Goal: Complete application form: Complete application form

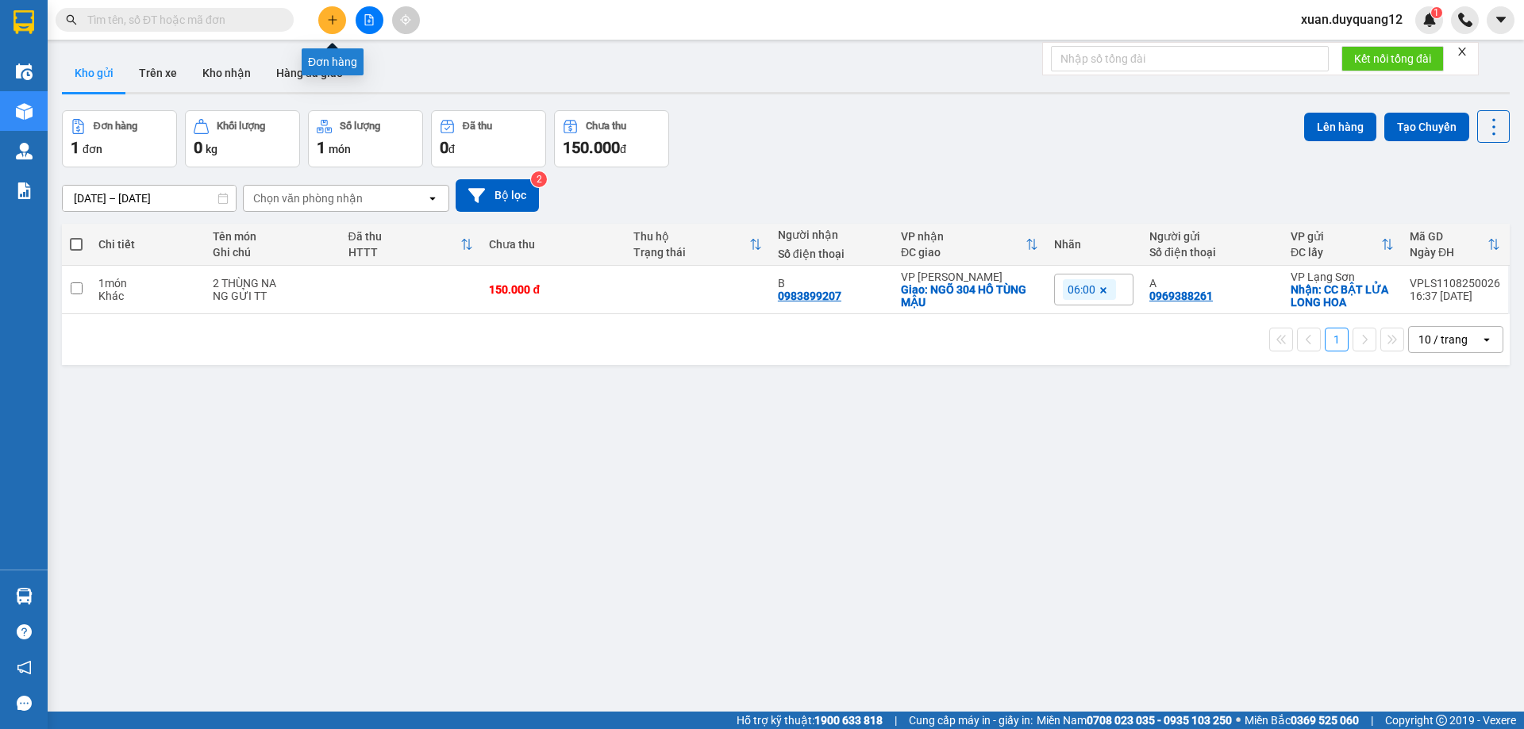
click at [334, 27] on button at bounding box center [332, 20] width 28 height 28
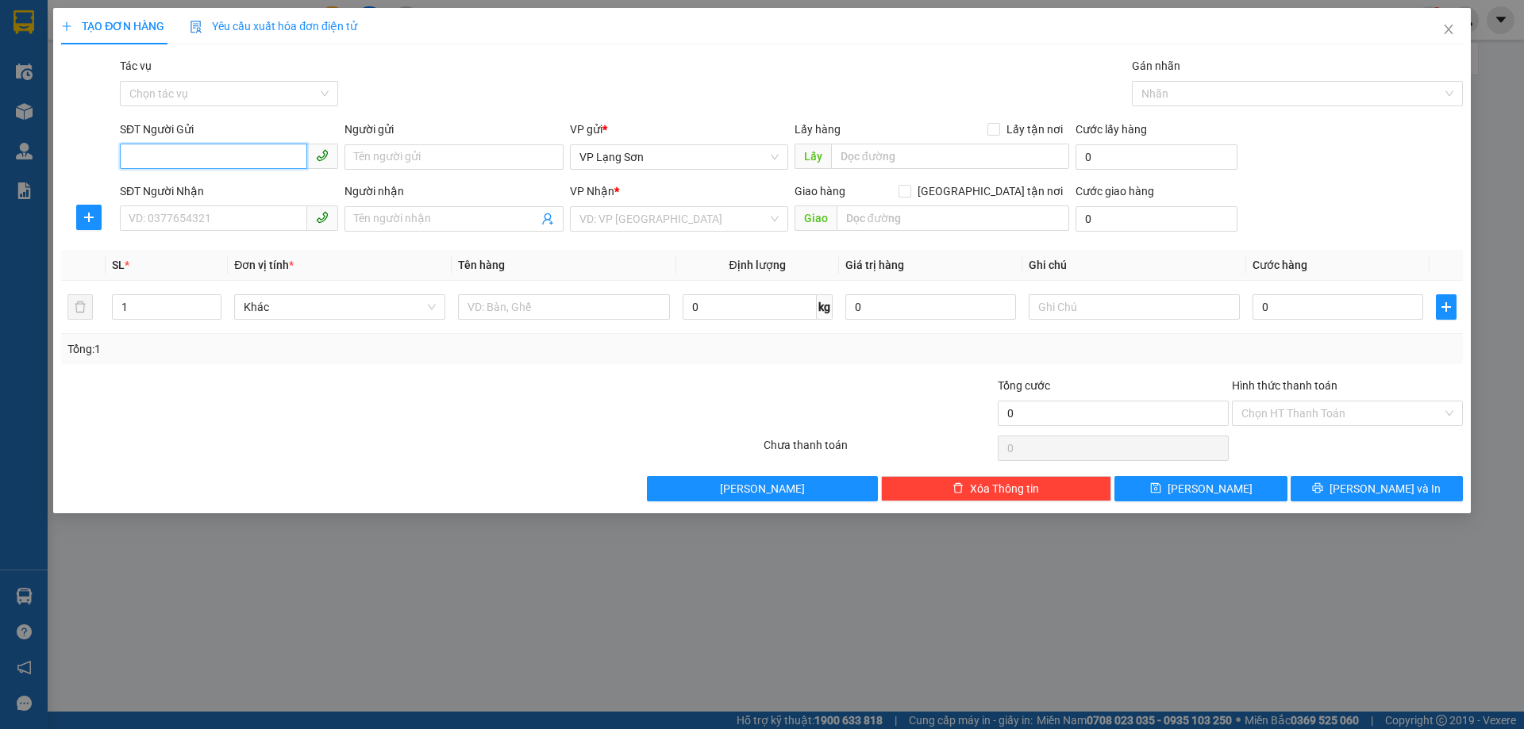
paste input "0986524778"
type input "0986524778"
click at [874, 216] on input "text" at bounding box center [952, 218] width 233 height 25
click at [735, 224] on input "search" at bounding box center [673, 219] width 188 height 24
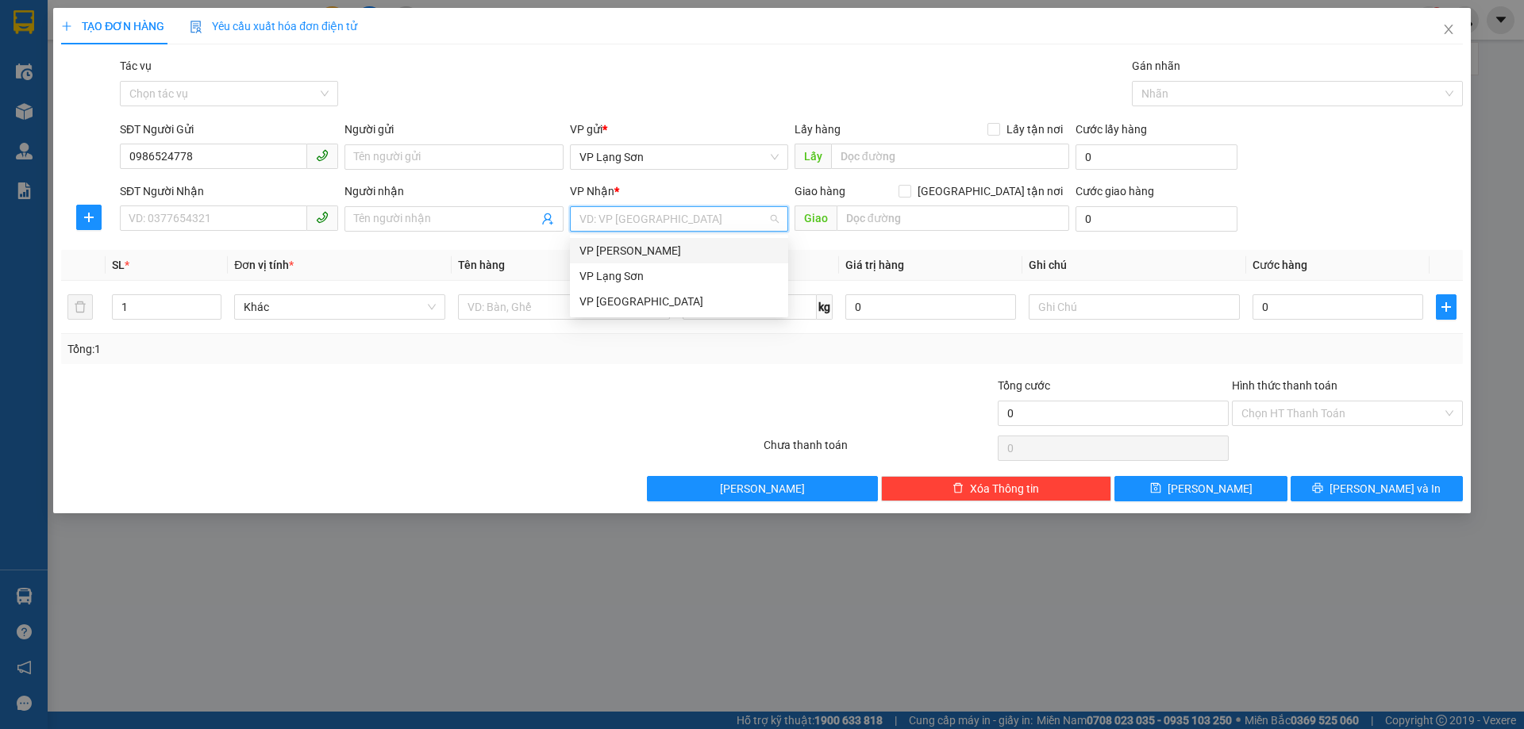
drag, startPoint x: 726, startPoint y: 254, endPoint x: 809, endPoint y: 227, distance: 87.6
click at [725, 255] on div "VP [PERSON_NAME]" at bounding box center [678, 250] width 199 height 17
click at [689, 210] on span "VP [PERSON_NAME]" at bounding box center [678, 219] width 199 height 24
click at [653, 271] on div "VP Lạng Sơn" at bounding box center [678, 275] width 199 height 17
click at [718, 141] on div "VP gửi *" at bounding box center [679, 133] width 218 height 24
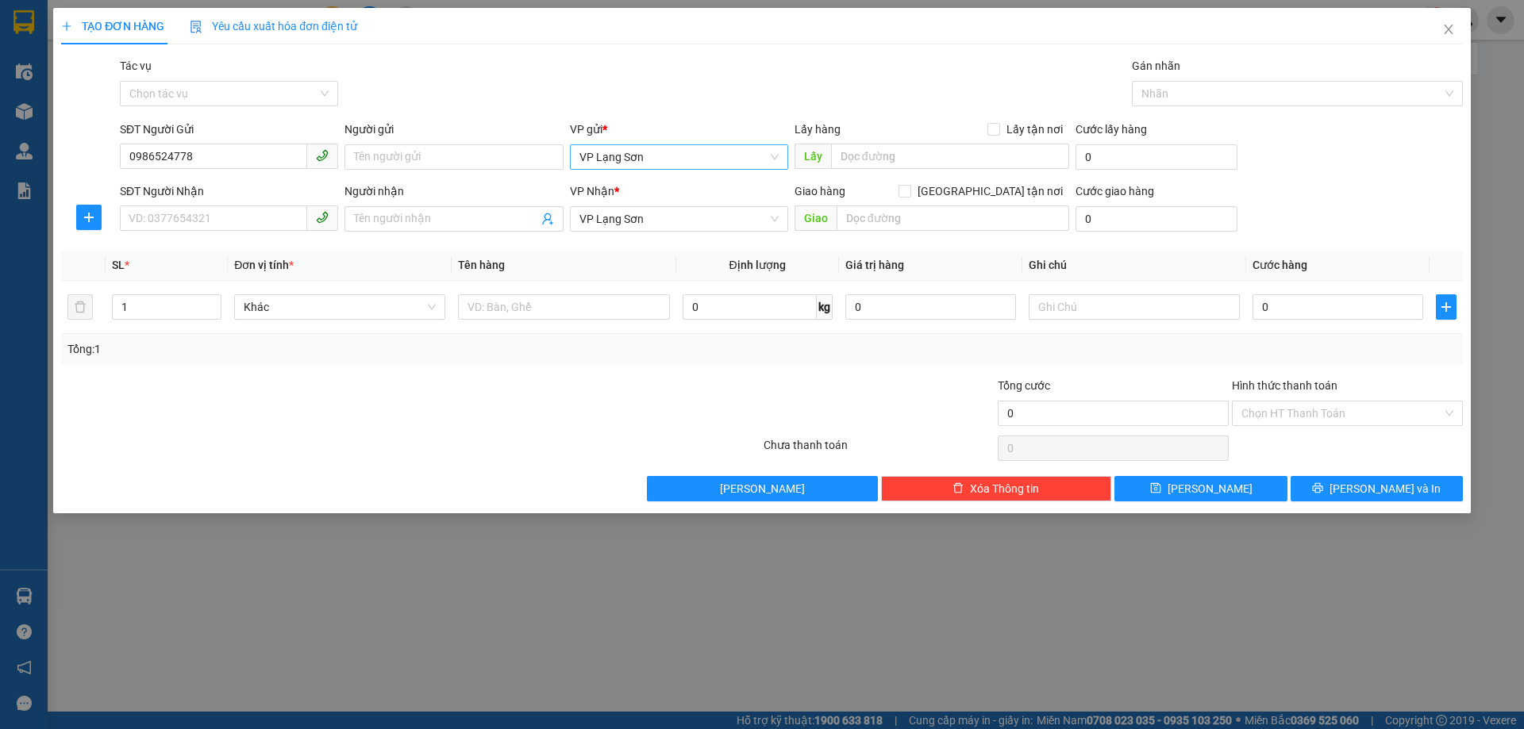
click at [705, 161] on span "VP Lạng Sơn" at bounding box center [678, 157] width 199 height 24
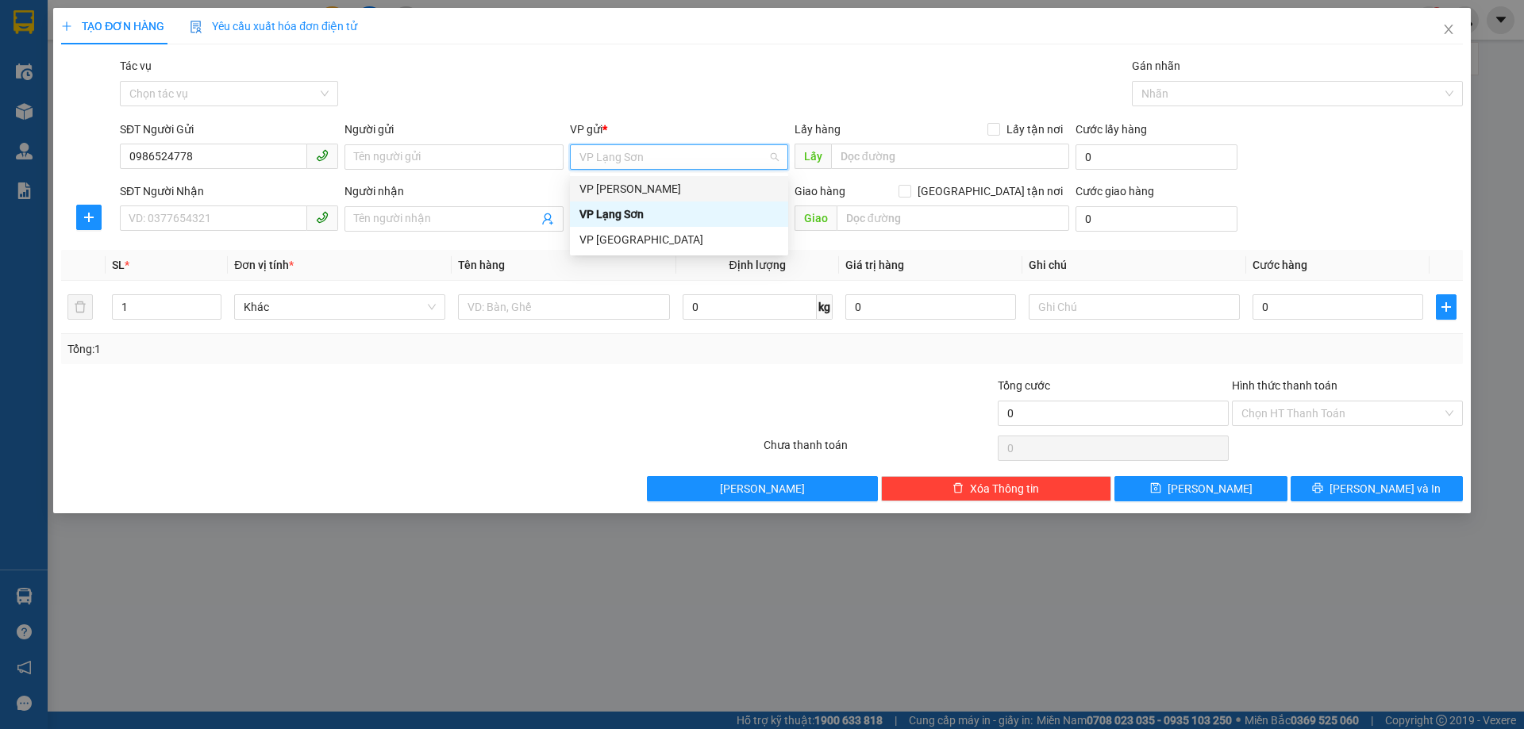
click at [694, 194] on div "VP [PERSON_NAME]" at bounding box center [678, 188] width 199 height 17
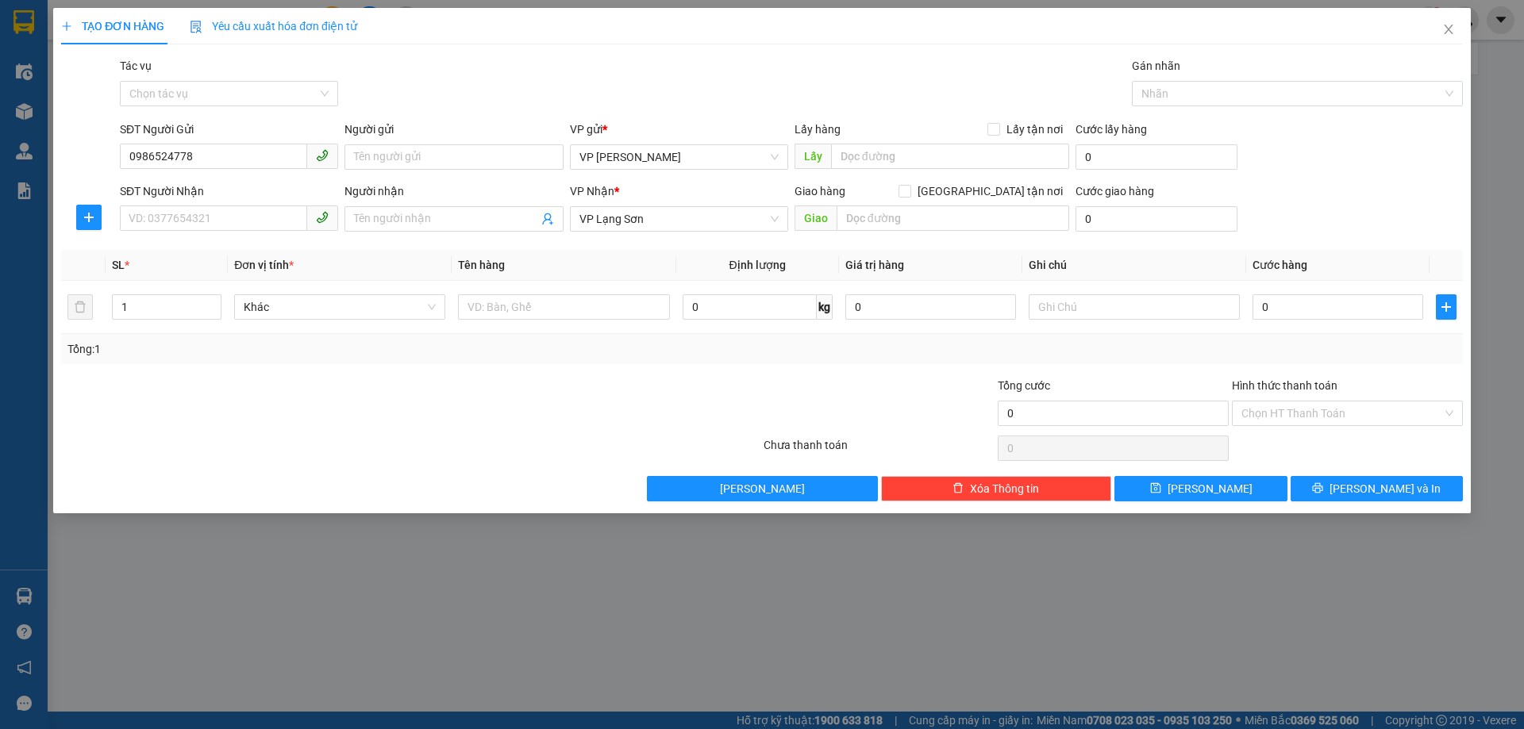
click at [954, 131] on div "Lấy hàng Lấy tận nơi" at bounding box center [931, 129] width 275 height 17
click at [940, 156] on input "text" at bounding box center [950, 156] width 238 height 25
click at [961, 164] on input "104 [PERSON_NAME] TRS" at bounding box center [950, 156] width 238 height 25
click at [959, 167] on input "104 [PERSON_NAME] TRS" at bounding box center [950, 156] width 238 height 25
click at [1006, 156] on input "104 [PERSON_NAME] ÍCH TRS" at bounding box center [950, 156] width 238 height 25
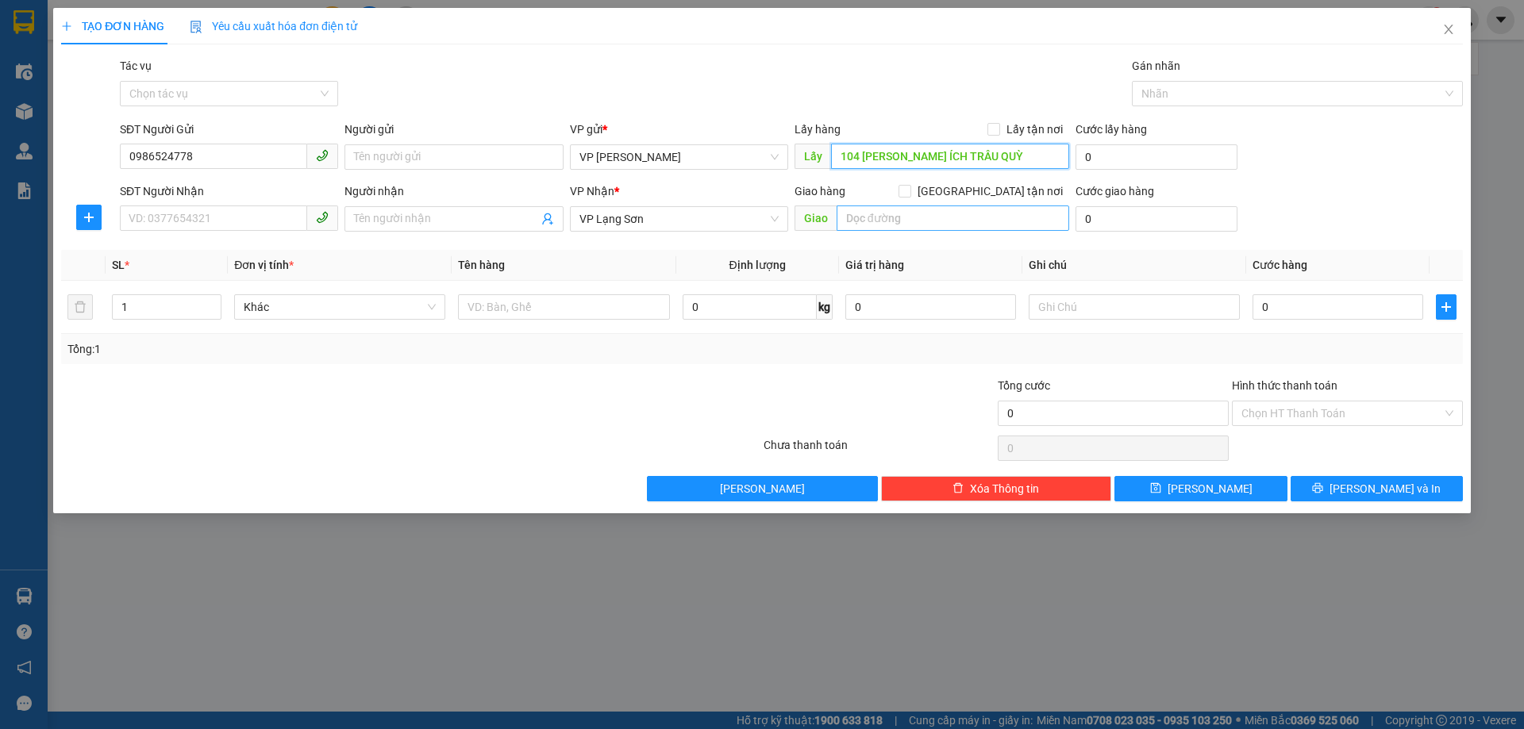
type input "104 [PERSON_NAME] ÍCH TRÂU QUỲ"
click at [990, 219] on input "text" at bounding box center [952, 218] width 233 height 25
type input "48 ĐÈO GIANG"
click at [1005, 186] on span "[GEOGRAPHIC_DATA] tận nơi" at bounding box center [990, 191] width 158 height 17
click at [909, 186] on input "[GEOGRAPHIC_DATA] tận nơi" at bounding box center [903, 190] width 11 height 11
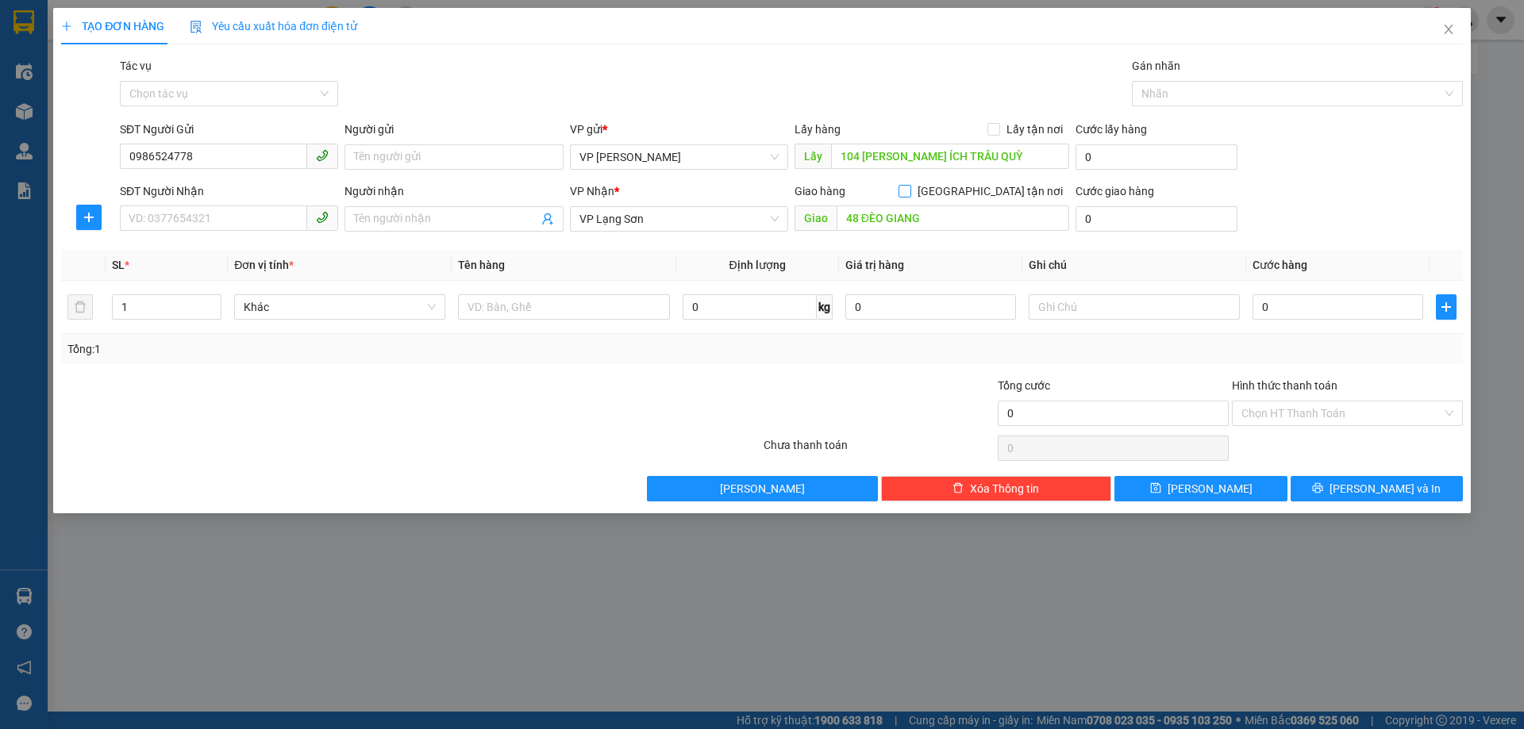
checkbox input "true"
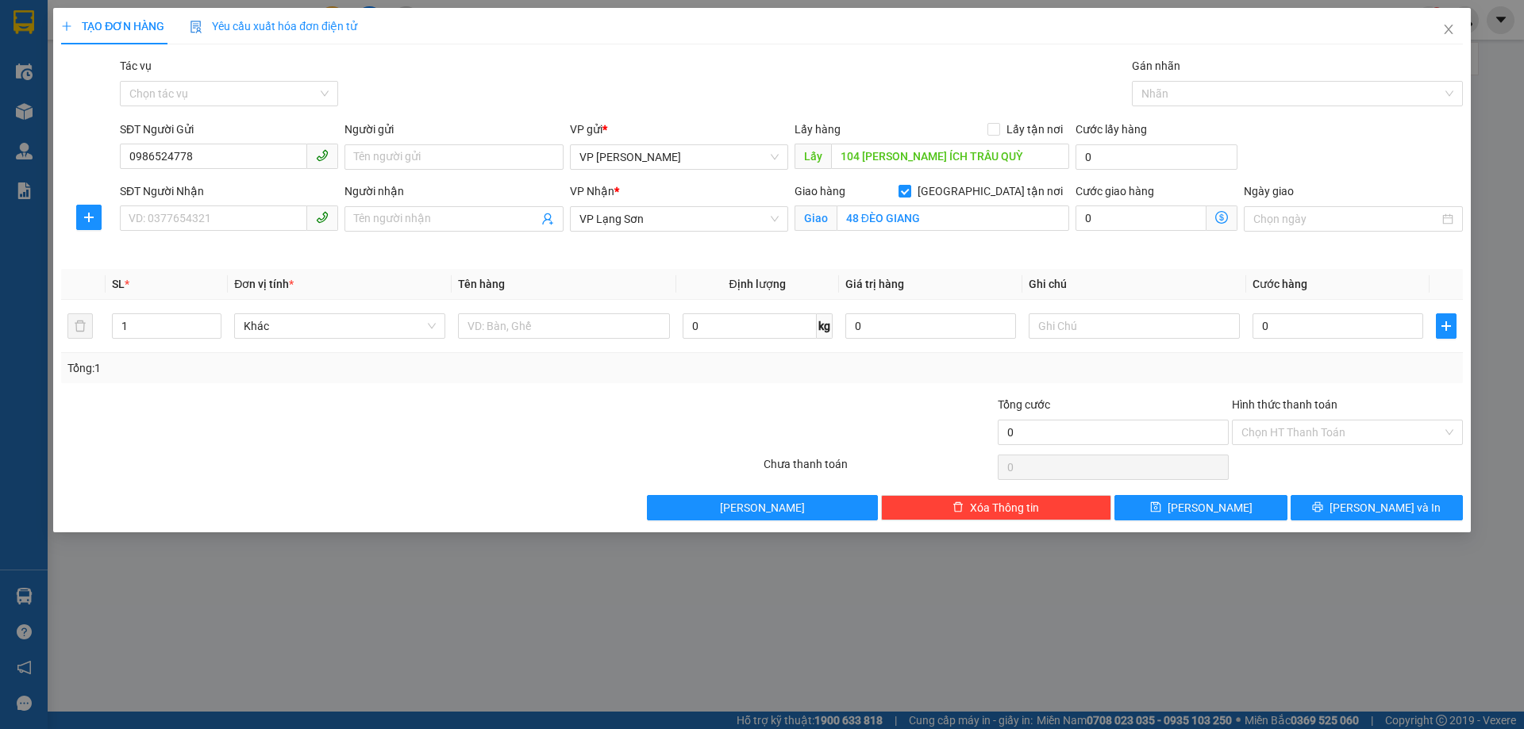
click at [1012, 108] on div "Tác vụ Chọn tác vụ Gán nhãn Nhãn" at bounding box center [791, 85] width 1349 height 56
click at [1012, 130] on span "Lấy tận nơi" at bounding box center [1034, 129] width 69 height 17
click at [998, 130] on input "Lấy tận nơi" at bounding box center [992, 128] width 11 height 11
checkbox input "true"
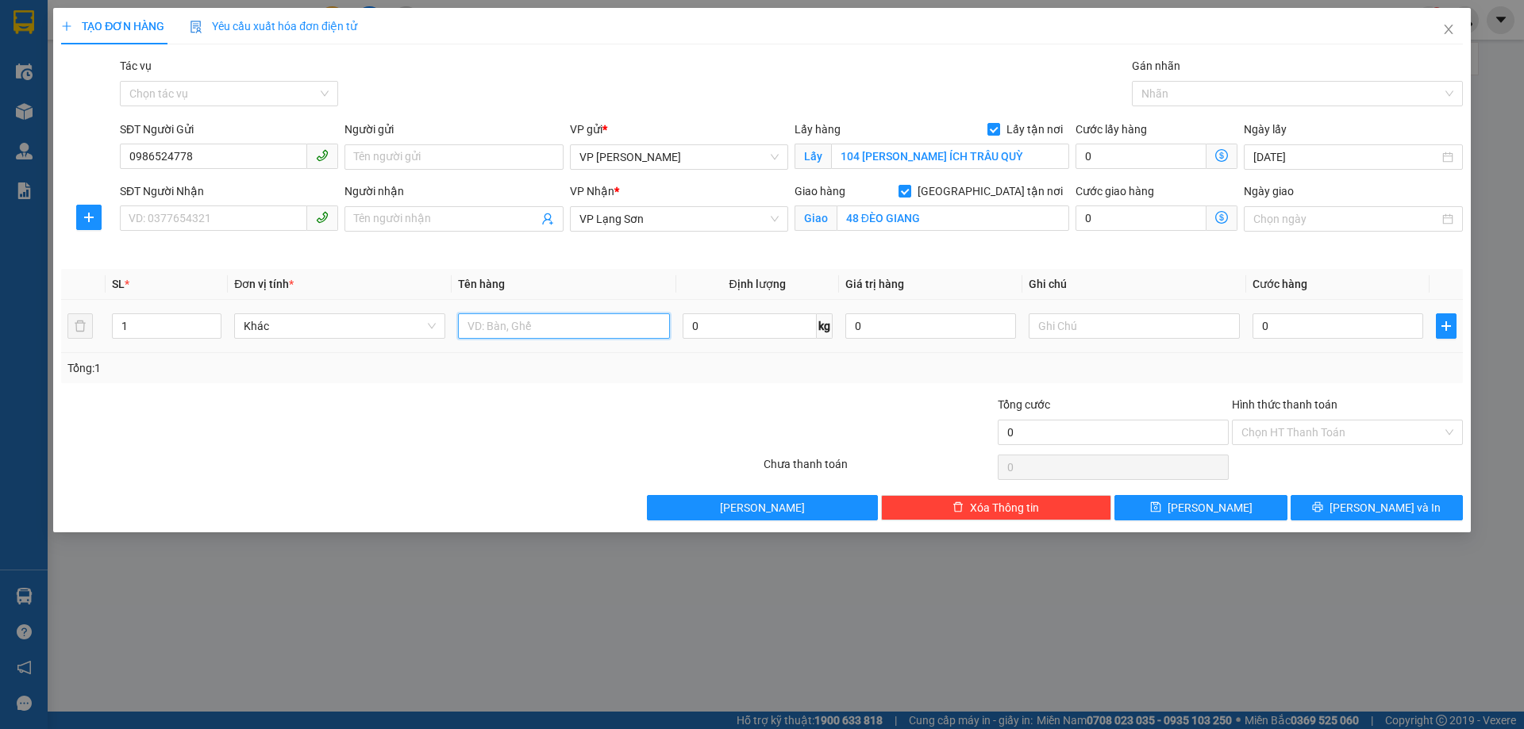
click at [593, 335] on input "text" at bounding box center [563, 325] width 211 height 25
type input "1 [PERSON_NAME]"
click at [190, 226] on input "SĐT Người Nhận" at bounding box center [213, 218] width 187 height 25
click at [152, 227] on input "0395035797" at bounding box center [213, 218] width 187 height 25
click at [167, 227] on input "0395035797" at bounding box center [213, 218] width 187 height 25
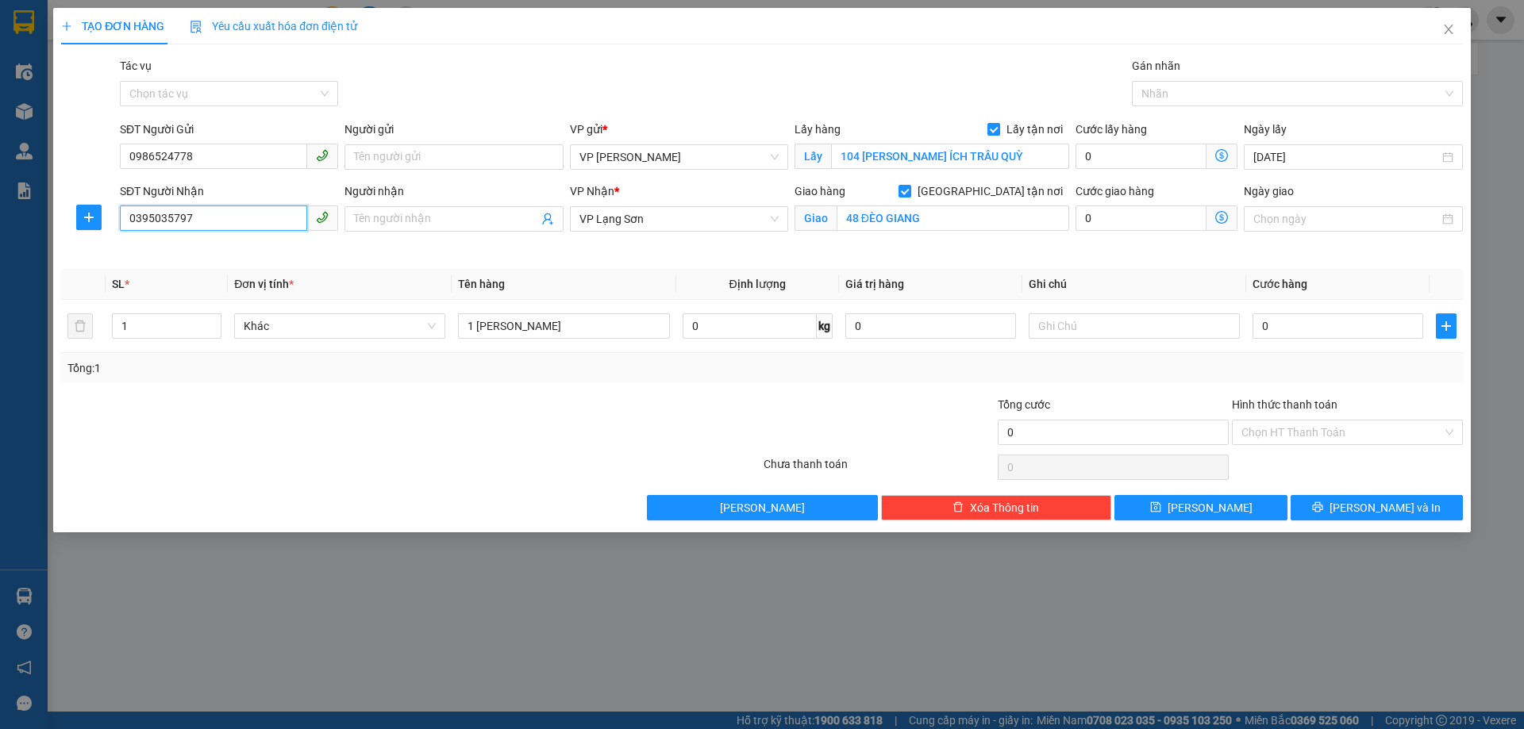
click at [194, 219] on input "0395035797" at bounding box center [213, 218] width 187 height 25
type input "0395035797"
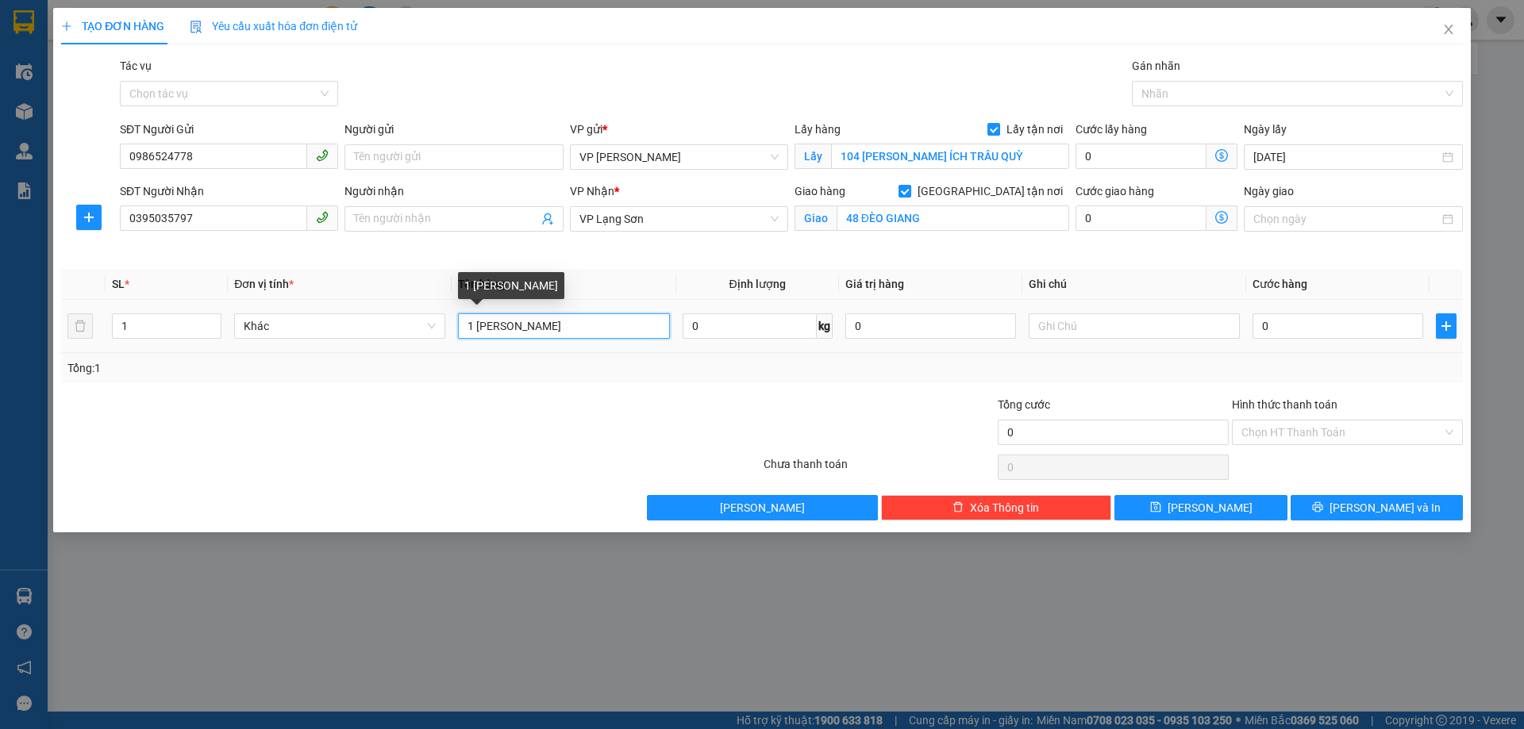
click at [622, 326] on input "1 [PERSON_NAME]" at bounding box center [563, 325] width 211 height 25
type input "1 THÙNG HOA QUẢ"
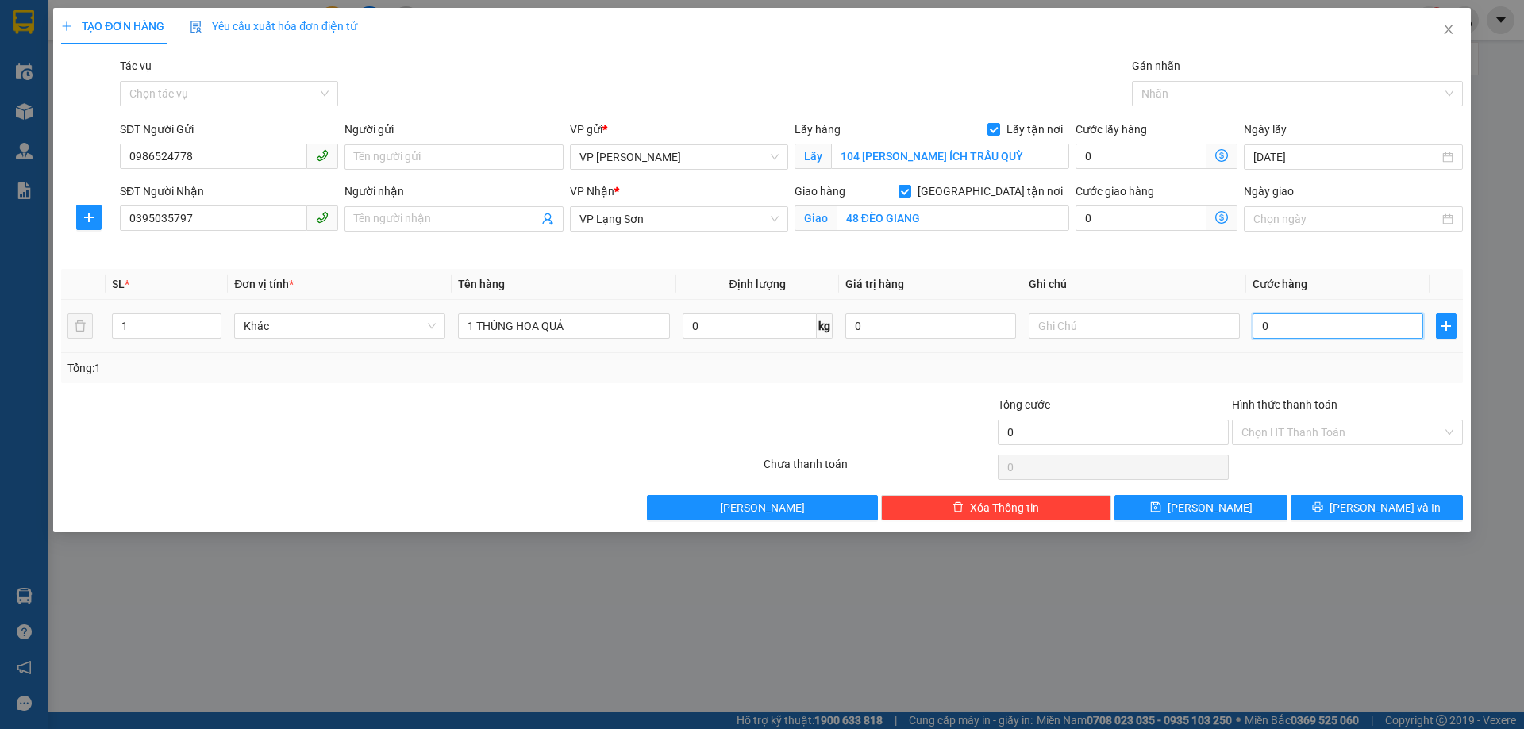
click at [1374, 329] on input "0" at bounding box center [1337, 325] width 171 height 25
type input "1"
type input "10"
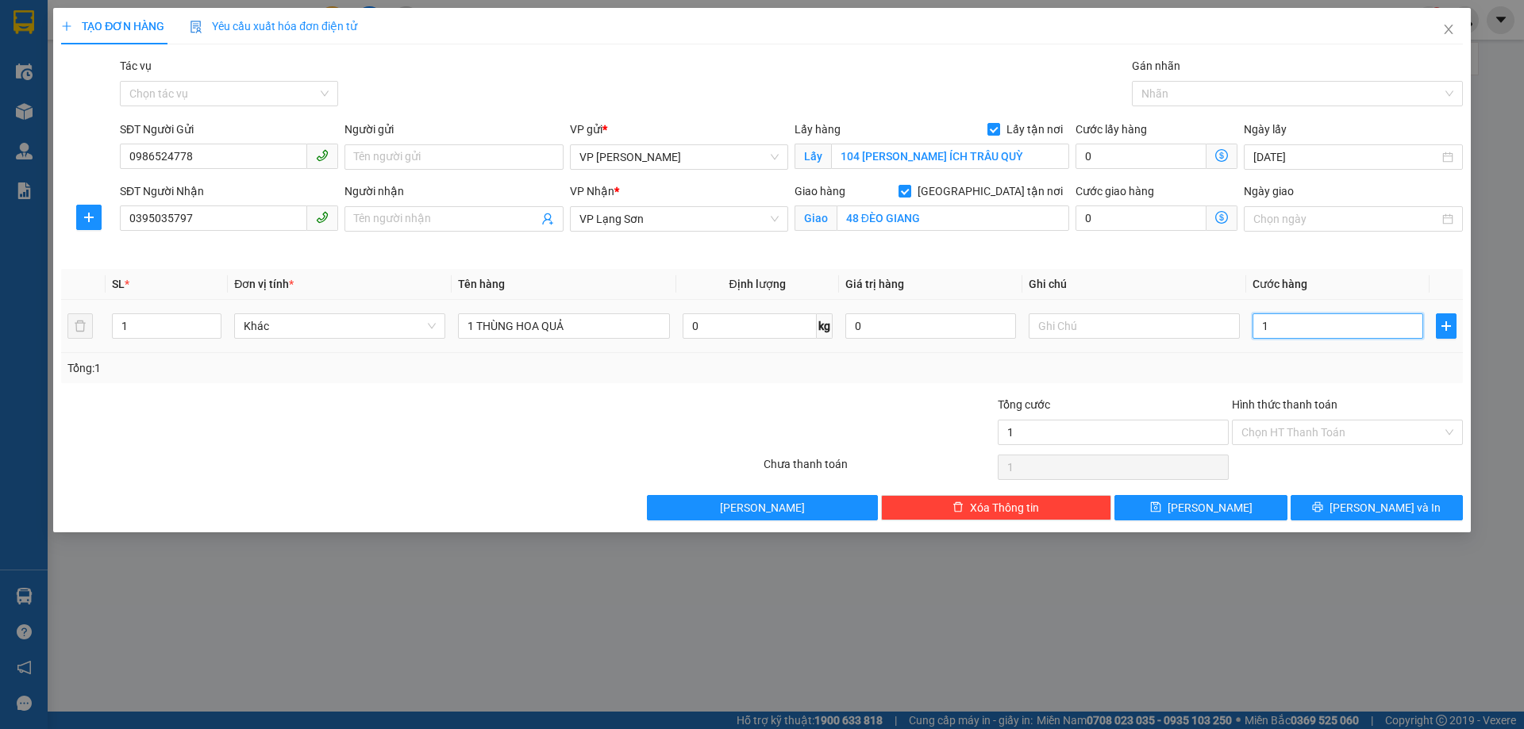
type input "10"
type input "100"
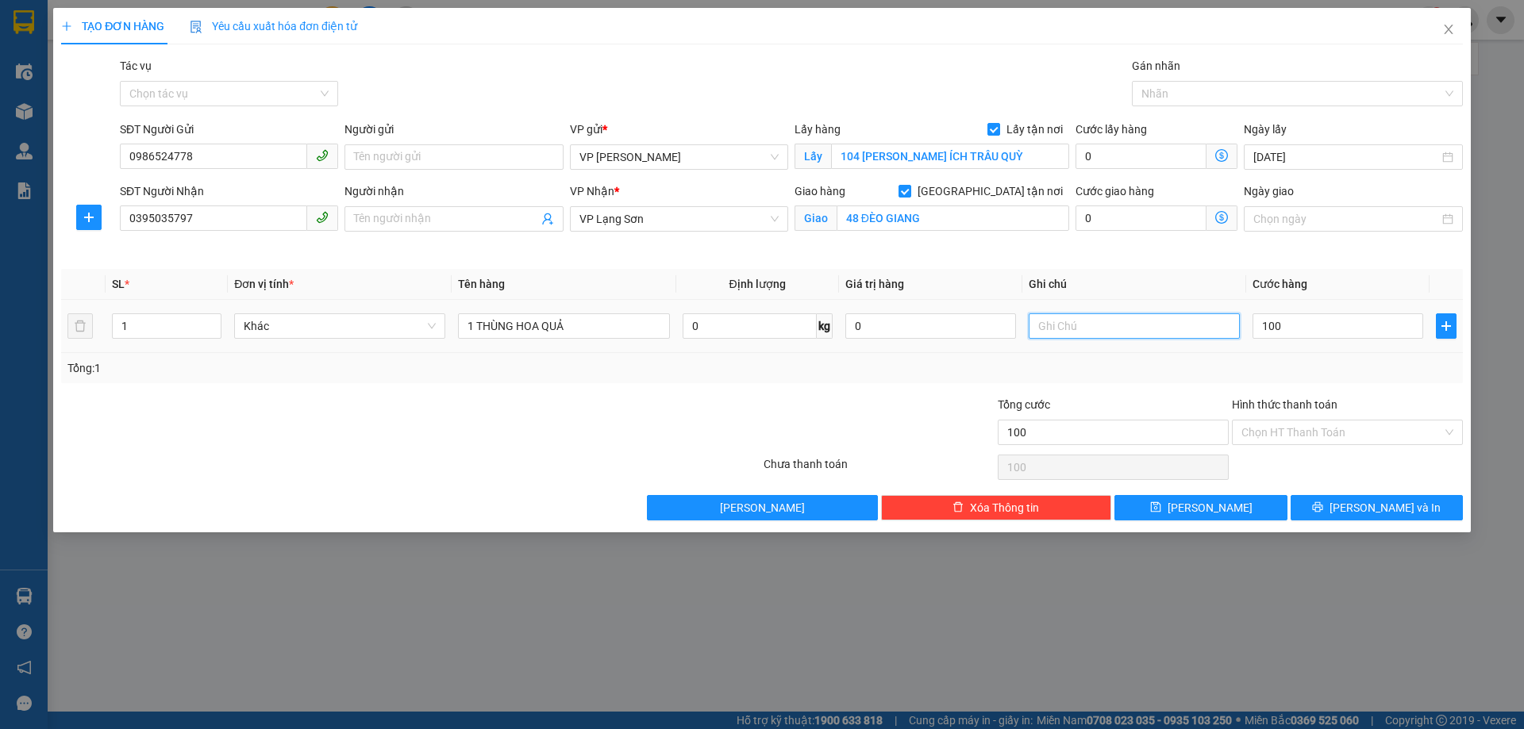
type input "100.000"
click at [1126, 338] on input "text" at bounding box center [1133, 325] width 211 height 25
type input "NG GỬI TT"
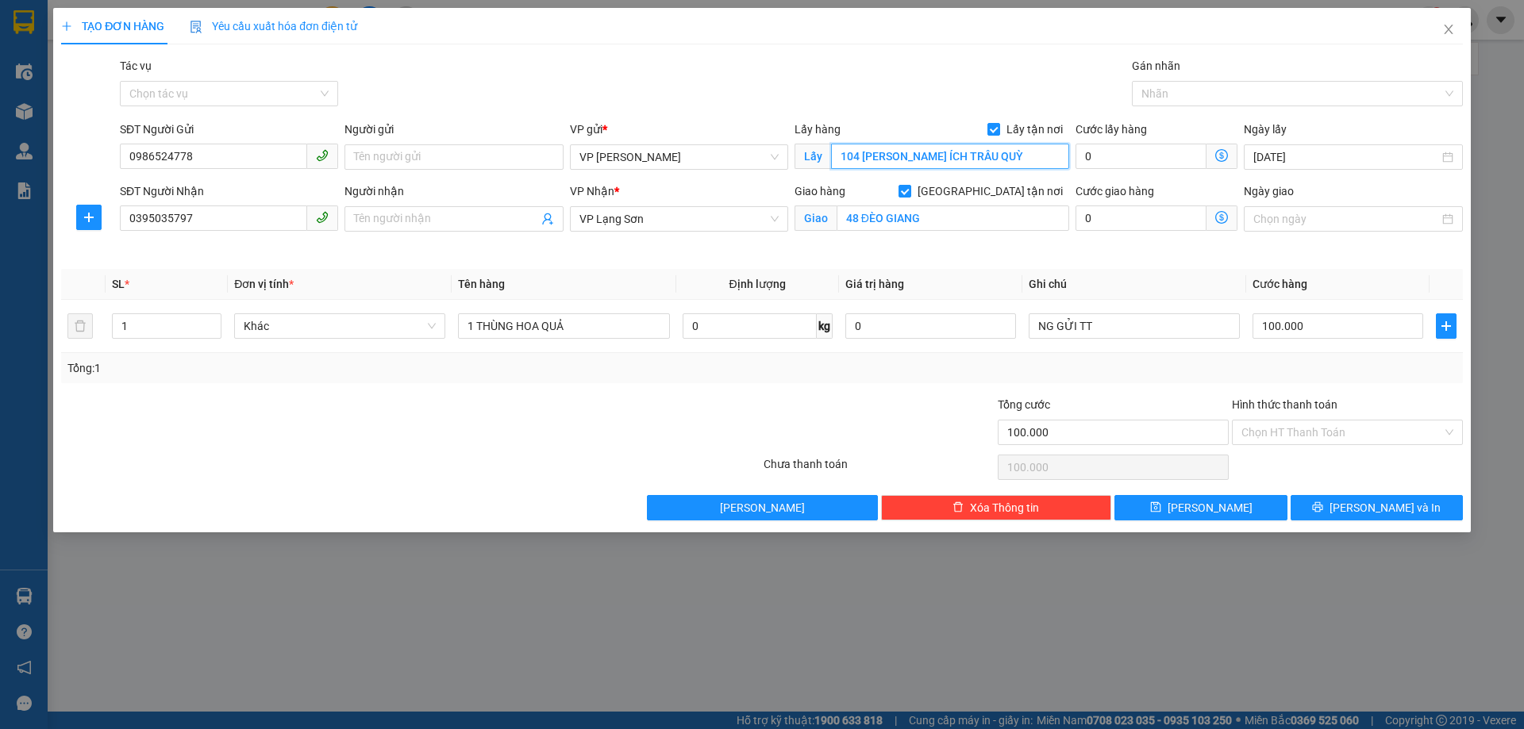
click at [961, 159] on input "104 [PERSON_NAME] ÍCH TRÂU QUỲ" at bounding box center [950, 156] width 238 height 25
click at [1190, 320] on input "NG GỬI TT" at bounding box center [1133, 325] width 211 height 25
click at [1160, 511] on icon "save" at bounding box center [1155, 507] width 10 height 10
checkbox input "false"
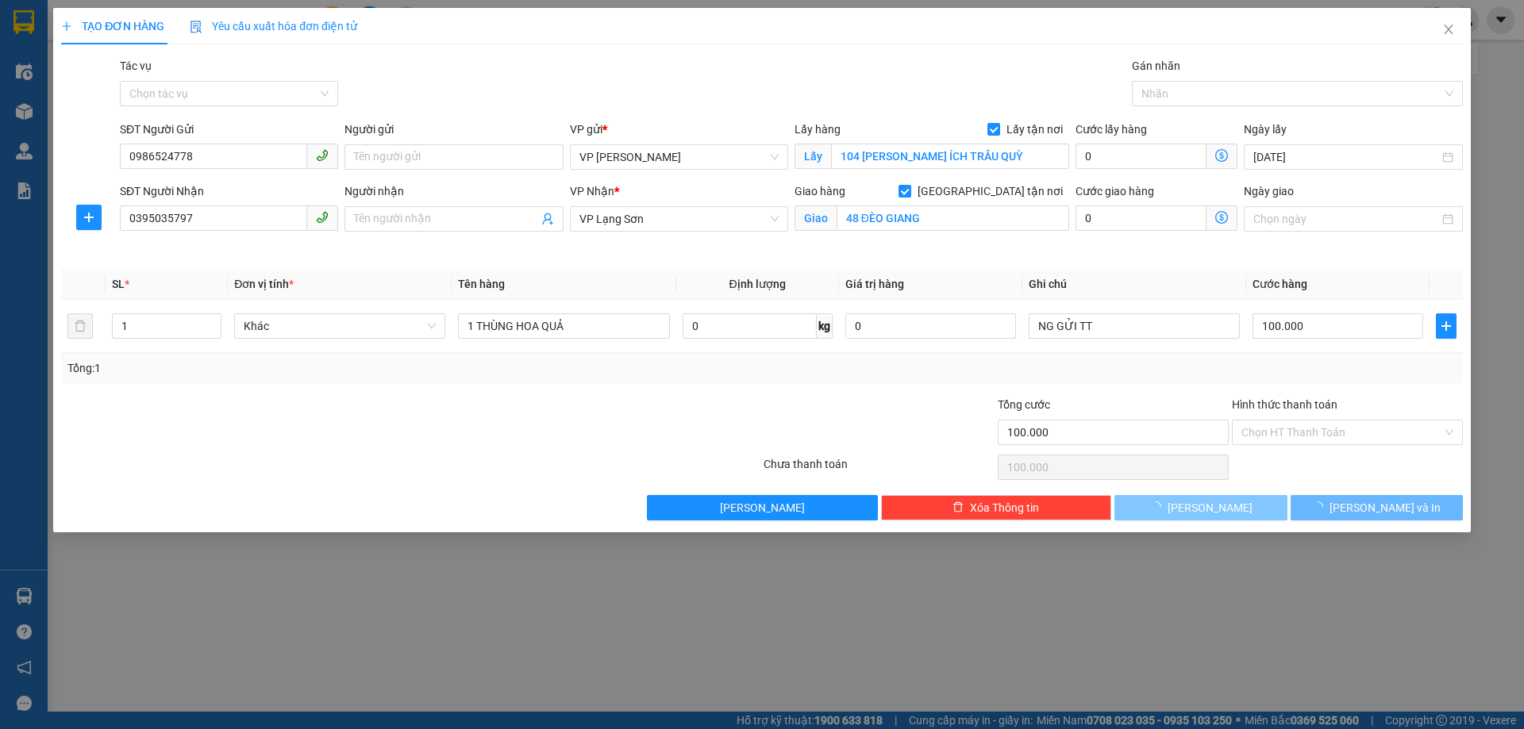
checkbox input "false"
type input "0"
